Goal: Information Seeking & Learning: Learn about a topic

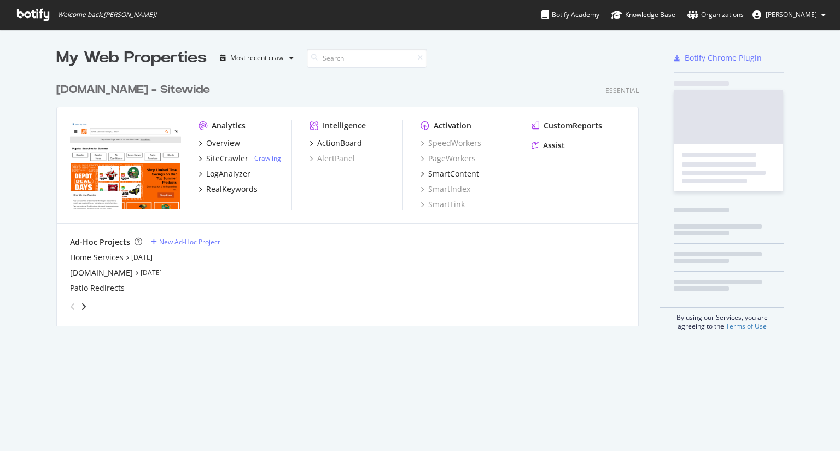
scroll to position [443, 823]
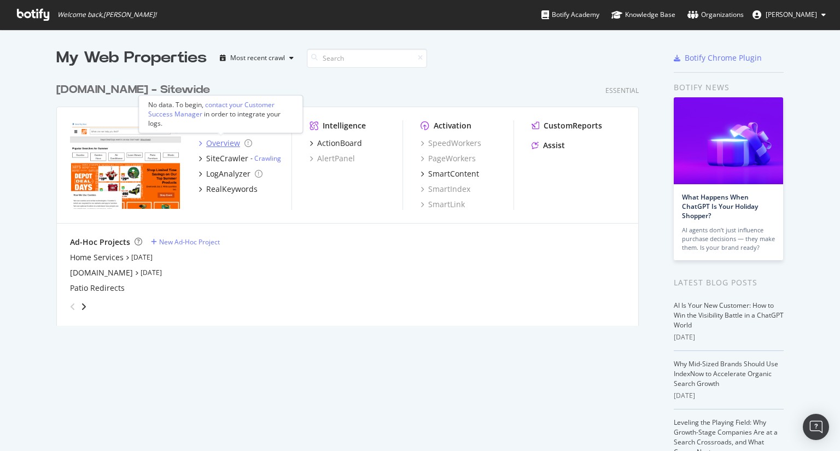
click at [222, 142] on div "Overview" at bounding box center [223, 143] width 34 height 11
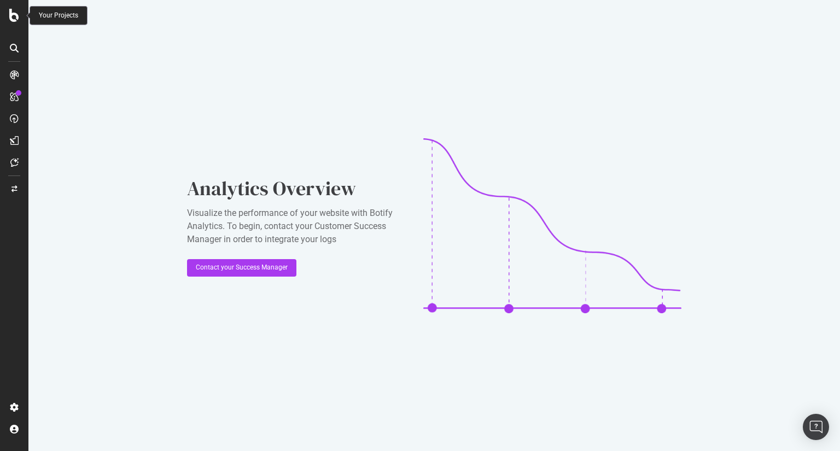
click at [12, 15] on icon at bounding box center [14, 15] width 10 height 13
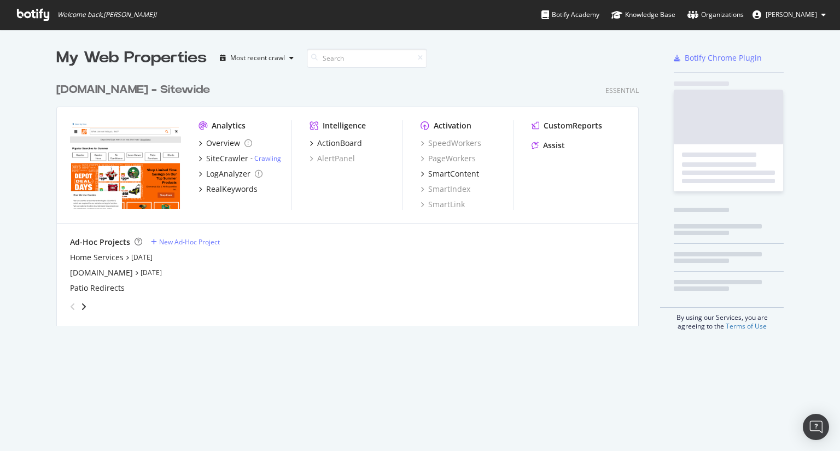
scroll to position [443, 823]
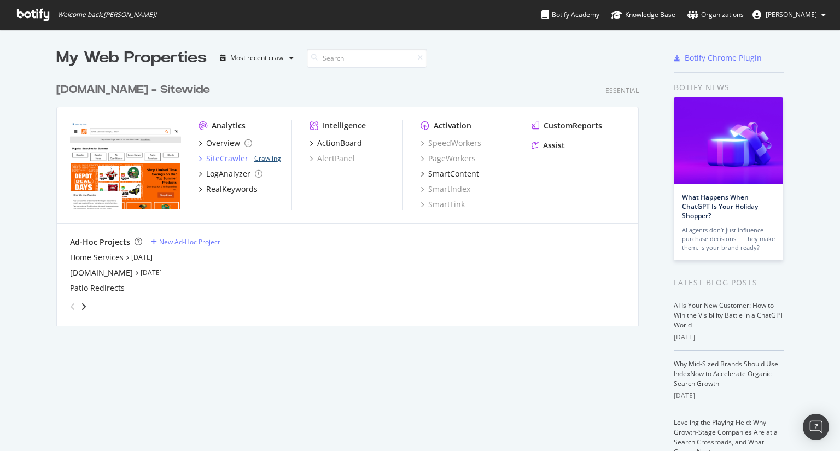
click at [262, 157] on link "Crawling" at bounding box center [267, 158] width 27 height 9
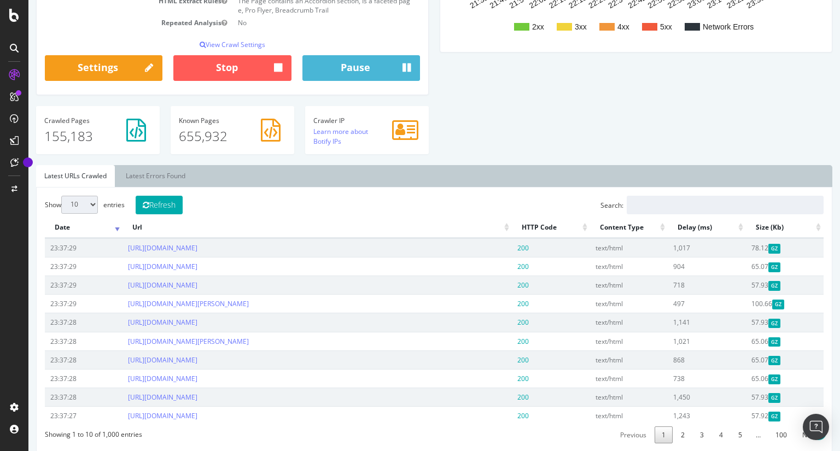
scroll to position [279, 0]
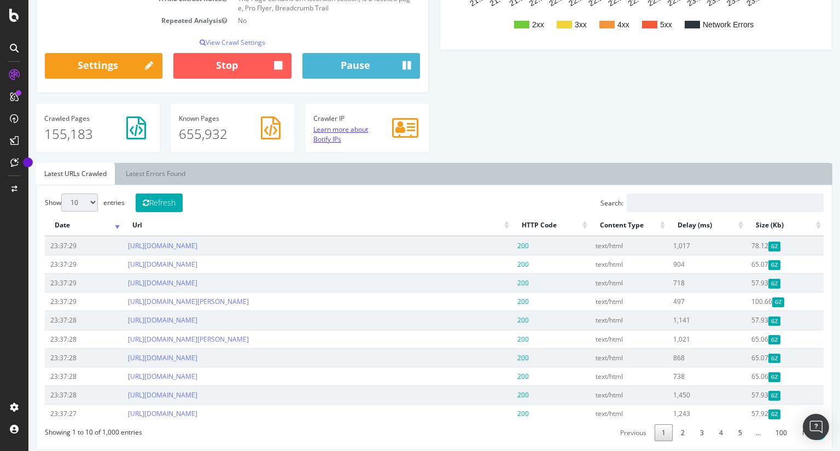
click at [337, 142] on link "Learn more about Botify IPs" at bounding box center [341, 134] width 55 height 19
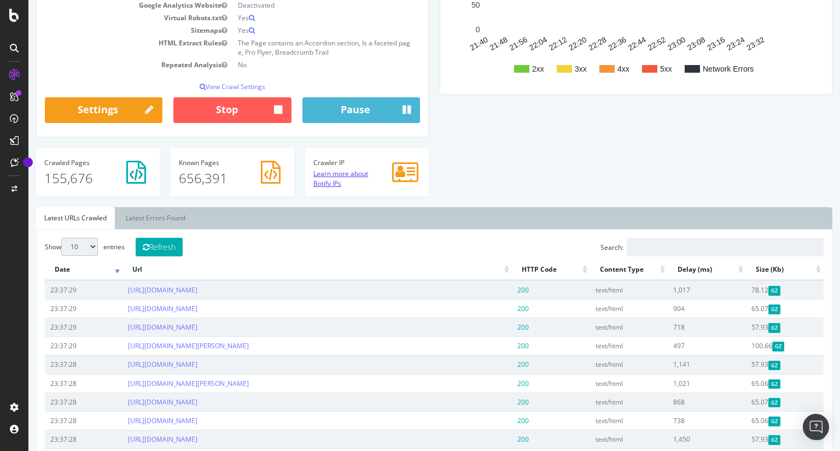
scroll to position [236, 0]
